Goal: Information Seeking & Learning: Find specific fact

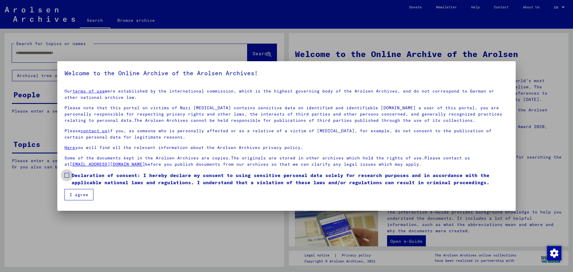
click at [67, 176] on span at bounding box center [67, 175] width 5 height 5
click at [79, 191] on button "I agree" at bounding box center [79, 194] width 29 height 11
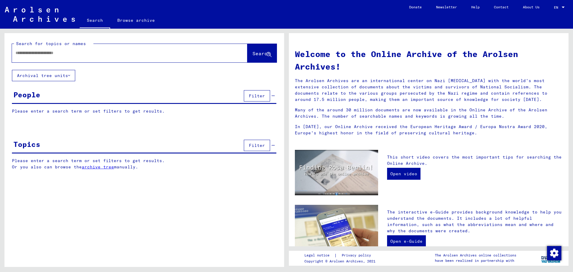
click at [26, 55] on input "text" at bounding box center [123, 53] width 214 height 6
type input "**********"
click at [253, 54] on span "Search" at bounding box center [262, 53] width 18 height 6
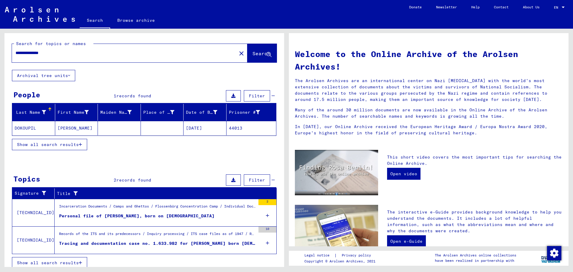
click at [200, 126] on mat-cell "[DATE]" at bounding box center [205, 128] width 43 height 14
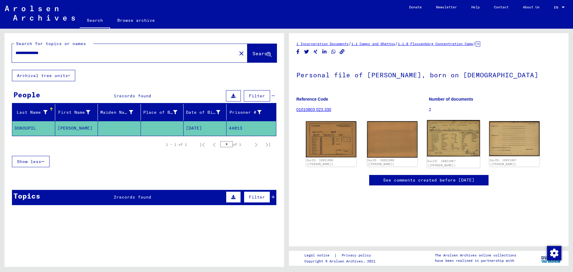
click at [454, 141] on img at bounding box center [453, 138] width 53 height 36
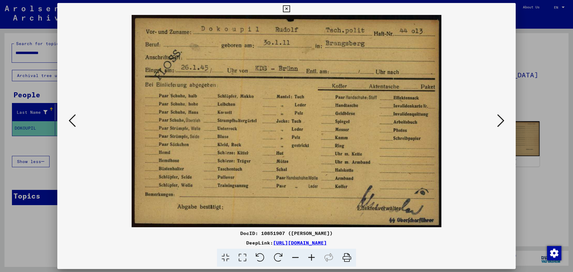
click at [537, 96] on div at bounding box center [286, 136] width 573 height 272
